Goal: Navigation & Orientation: Find specific page/section

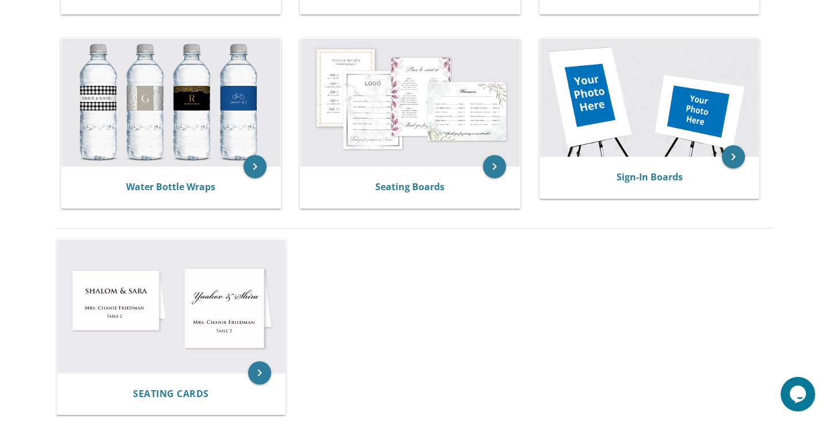
scroll to position [609, 0]
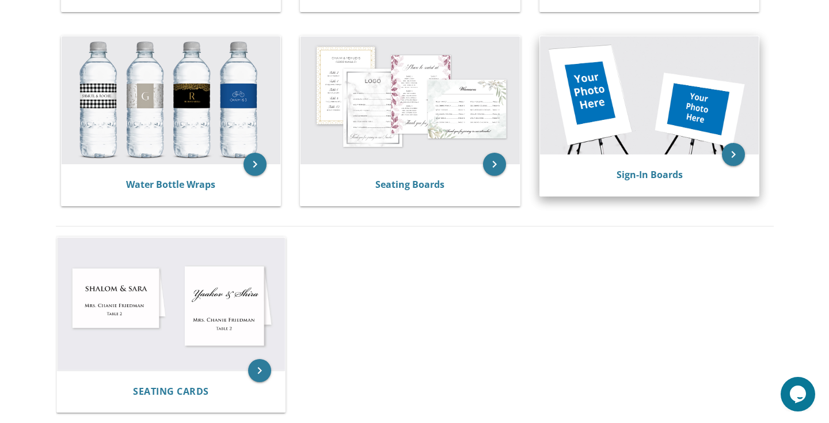
click at [597, 93] on img at bounding box center [649, 95] width 219 height 118
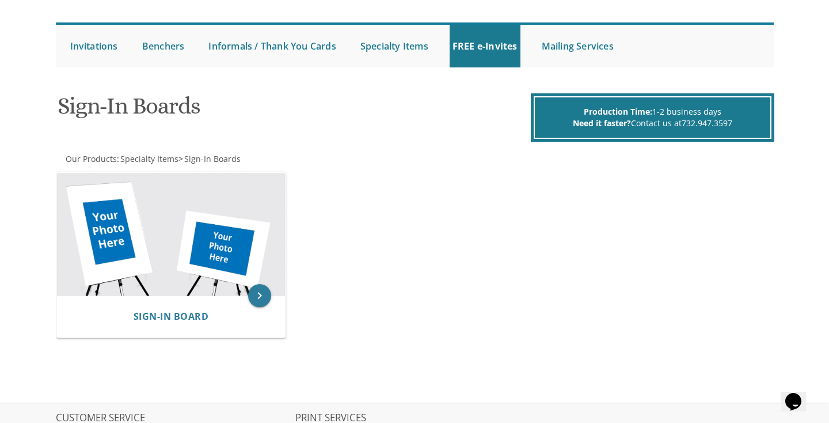
scroll to position [95, 0]
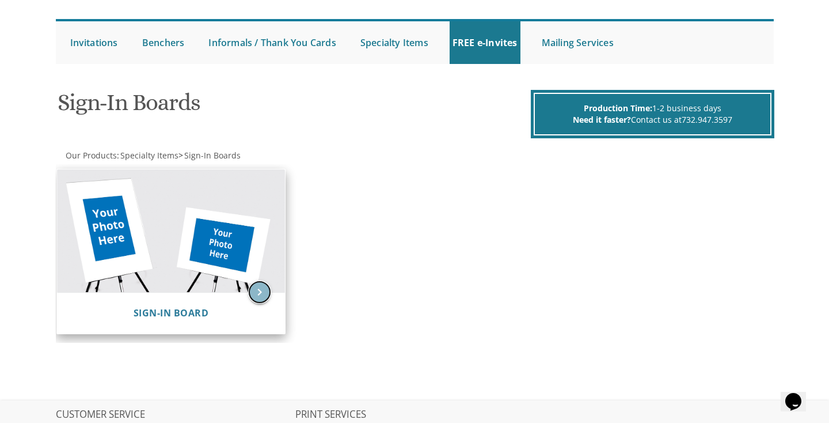
click at [263, 292] on icon "keyboard_arrow_right" at bounding box center [259, 292] width 23 height 23
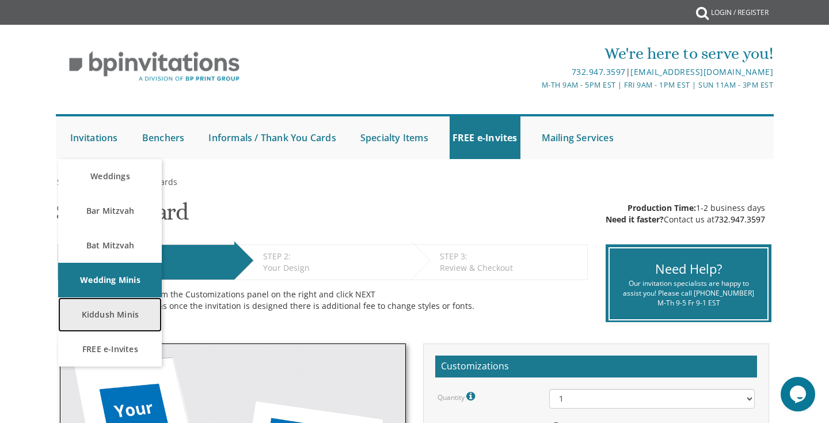
click at [107, 314] on link "Kiddush Minis" at bounding box center [110, 314] width 104 height 35
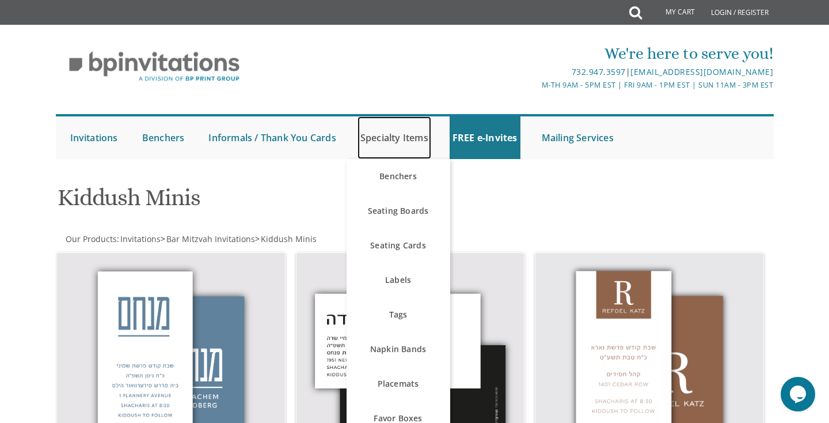
click at [429, 129] on link "Specialty Items" at bounding box center [395, 137] width 74 height 43
